Goal: Transaction & Acquisition: Purchase product/service

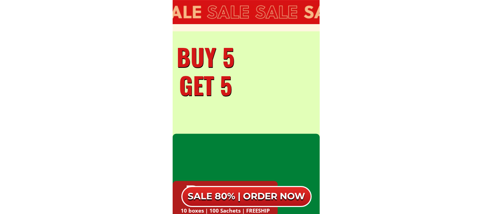
scroll to position [3809, 0]
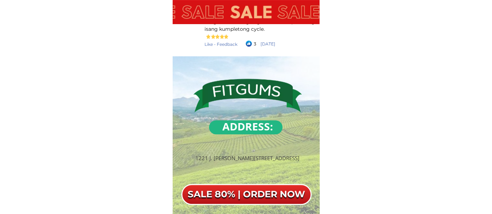
click at [255, 194] on div "SALE 80% | ORDER NOW" at bounding box center [246, 194] width 130 height 21
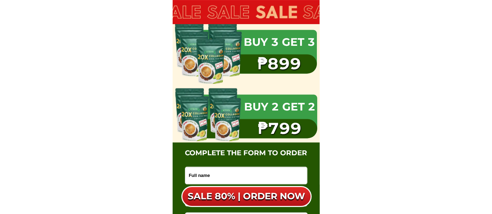
scroll to position [4079, 0]
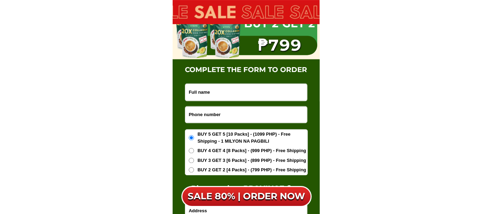
click at [204, 90] on input "Input full_name" at bounding box center [246, 92] width 122 height 17
type input "[PERSON_NAME]"
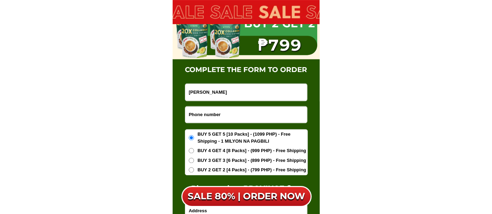
type input "9275979011"
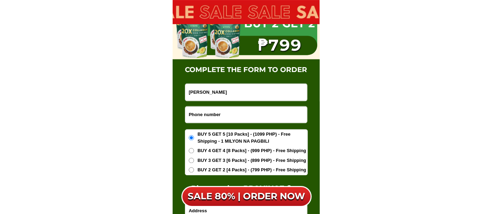
type input "[PERSON_NAME] St Bagong Barrio Caloocan (meet up [PERSON_NAME])"
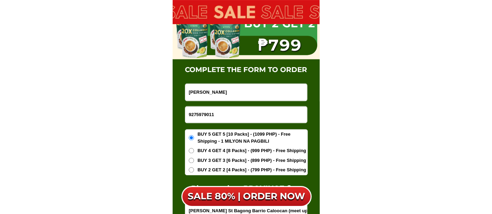
drag, startPoint x: 212, startPoint y: 126, endPoint x: 212, endPoint y: 130, distance: 4.9
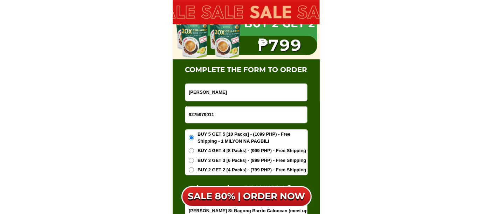
click at [212, 128] on form "[PERSON_NAME] 9275979011 ORDER NOW [PERSON_NAME] [GEOGRAPHIC_DATA] (meet up [GE…" at bounding box center [246, 182] width 123 height 199
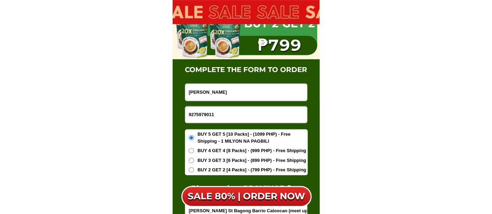
click at [213, 136] on span "BUY 5 GET 5 [10 Packs] - (1099 PHP) - Free Shipping - 1 MILYON NA PAGBILI" at bounding box center [252, 138] width 110 height 14
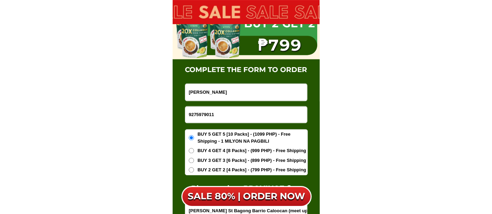
click at [194, 136] on input "BUY 5 GET 5 [10 Packs] - (1099 PHP) - Free Shipping - 1 MILYON NA PAGBILI" at bounding box center [191, 137] width 5 height 5
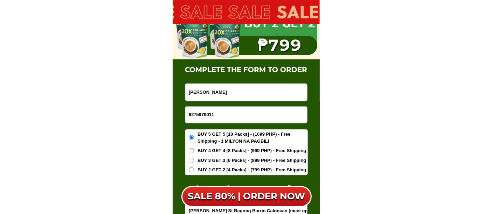
click at [187, 114] on input "9275979011" at bounding box center [246, 114] width 122 height 16
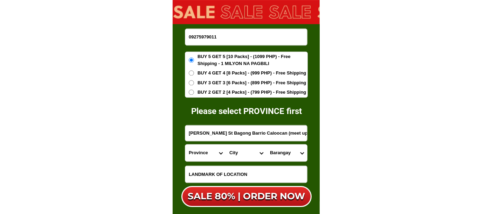
type input "09275979011"
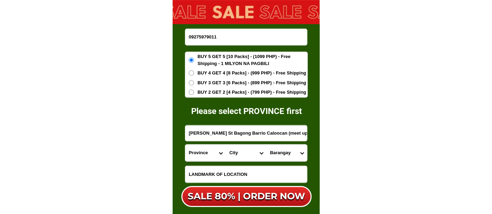
click at [224, 94] on span "BUY 2 GET 2 [4 Packs] - (799 PHP) - Free Shipping" at bounding box center [251, 92] width 108 height 7
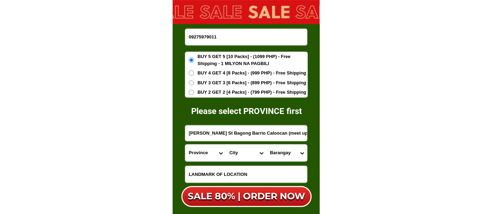
click at [194, 94] on input "BUY 2 GET 2 [4 Packs] - (799 PHP) - Free Shipping" at bounding box center [191, 92] width 5 height 5
radio input "true"
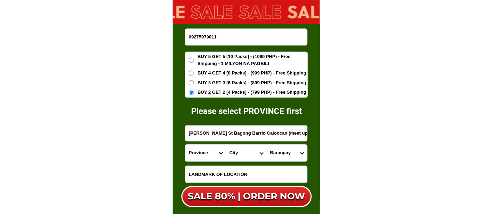
scroll to position [4196, 0]
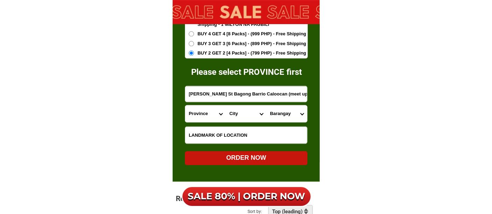
click at [203, 114] on select "Province [GEOGRAPHIC_DATA] [GEOGRAPHIC_DATA][PERSON_NAME][GEOGRAPHIC_DATA][GEOG…" at bounding box center [205, 113] width 41 height 17
select select "63_623"
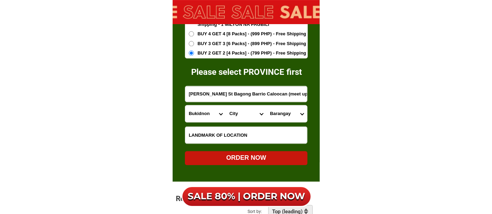
click at [185, 105] on select "Province [GEOGRAPHIC_DATA] [GEOGRAPHIC_DATA][PERSON_NAME][GEOGRAPHIC_DATA][GEOG…" at bounding box center [205, 113] width 41 height 17
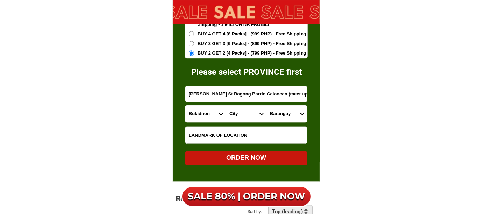
click at [232, 112] on select "City [GEOGRAPHIC_DATA]-[GEOGRAPHIC_DATA][PERSON_NAME][GEOGRAPHIC_DATA]-[GEOGRAP…" at bounding box center [246, 113] width 41 height 17
select select "63_6235962"
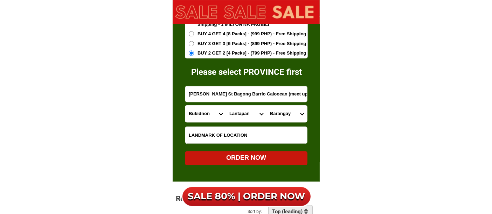
click at [226, 105] on select "City [GEOGRAPHIC_DATA]-[GEOGRAPHIC_DATA][PERSON_NAME][GEOGRAPHIC_DATA]-[GEOGRAP…" at bounding box center [246, 113] width 41 height 17
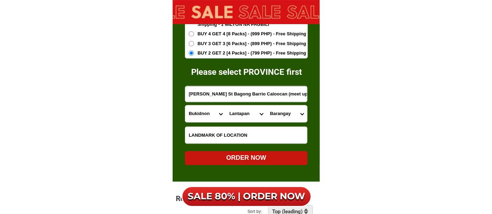
drag, startPoint x: 270, startPoint y: 120, endPoint x: 271, endPoint y: 108, distance: 11.9
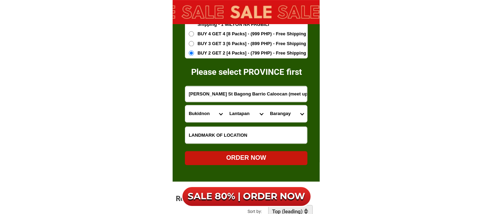
click at [270, 118] on select "Barangay Alanib Baclayon [PERSON_NAME] Bugcaon Capitan [PERSON_NAME] Ka-atoan (…" at bounding box center [286, 113] width 41 height 17
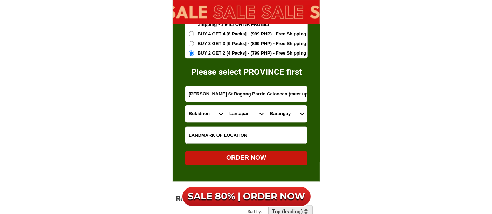
click at [266, 86] on input "[PERSON_NAME] St Bagong Barrio Caloocan (meet up [PERSON_NAME])" at bounding box center [246, 94] width 122 height 16
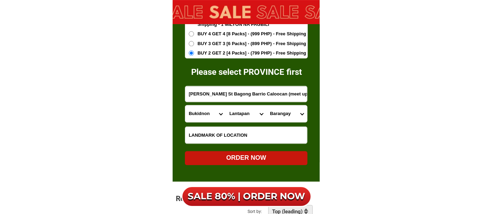
drag, startPoint x: 347, startPoint y: 87, endPoint x: 341, endPoint y: 97, distance: 11.6
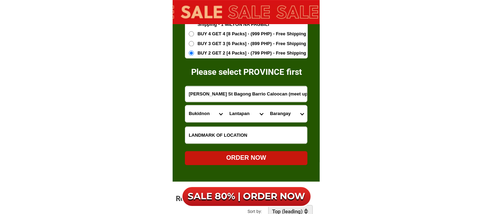
click at [285, 115] on select "Barangay Alanib Baclayon [PERSON_NAME] Bugcaon Capitan [PERSON_NAME] Ka-atoan (…" at bounding box center [286, 113] width 41 height 17
select select "63_62359628001"
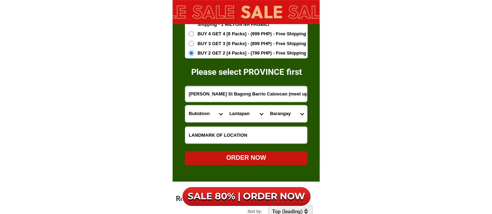
click at [266, 105] on select "Barangay Alanib Baclayon [PERSON_NAME] Bugcaon Capitan [PERSON_NAME] Ka-atoan (…" at bounding box center [286, 113] width 41 height 17
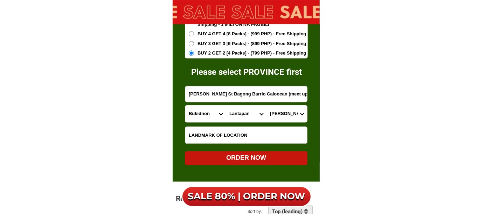
drag, startPoint x: 374, startPoint y: 106, endPoint x: 364, endPoint y: 108, distance: 9.9
